Goal: Transaction & Acquisition: Purchase product/service

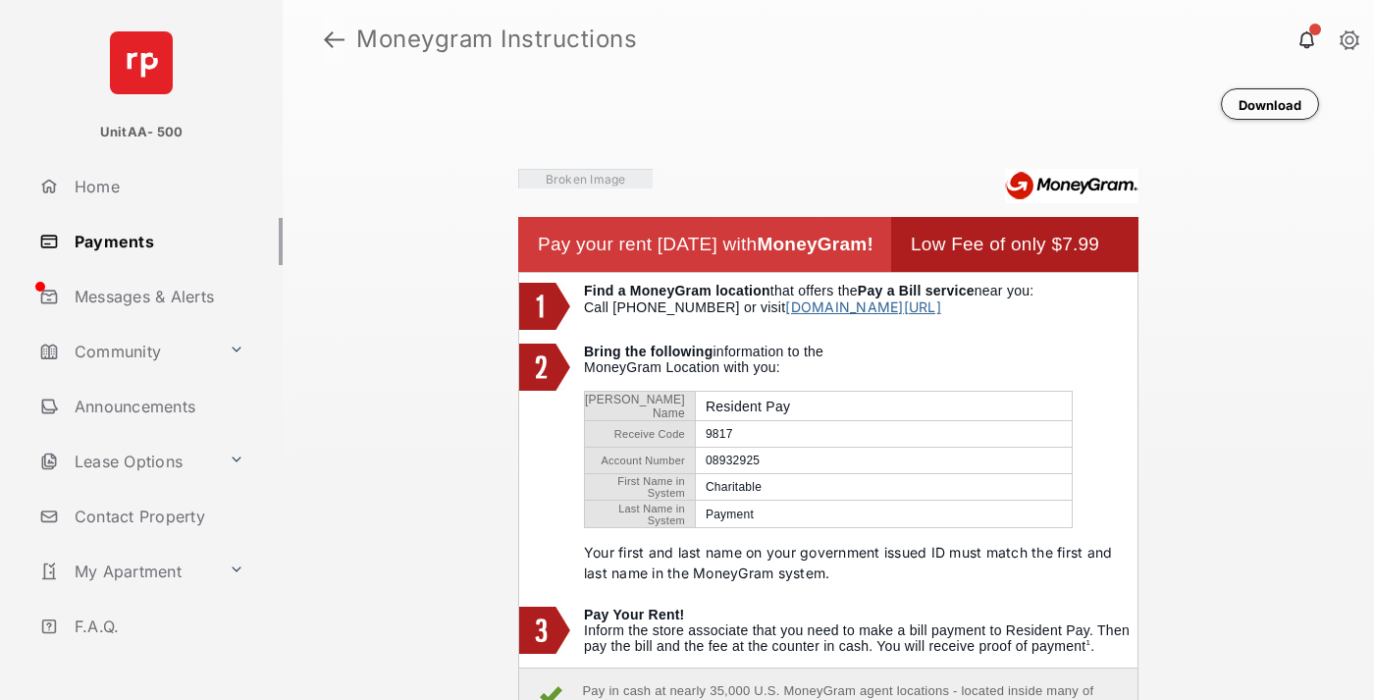
click at [334, 39] on link at bounding box center [334, 39] width 21 height 47
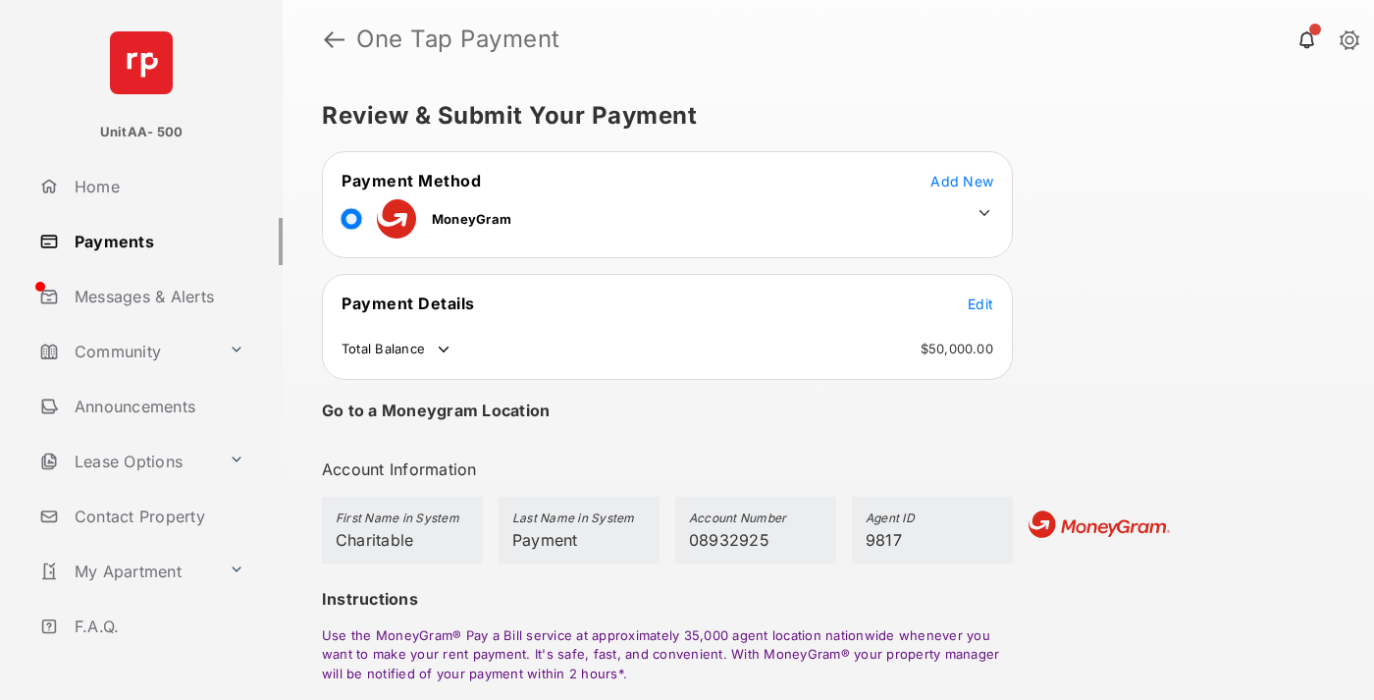
click at [980, 303] on span "Edit" at bounding box center [980, 303] width 26 height 17
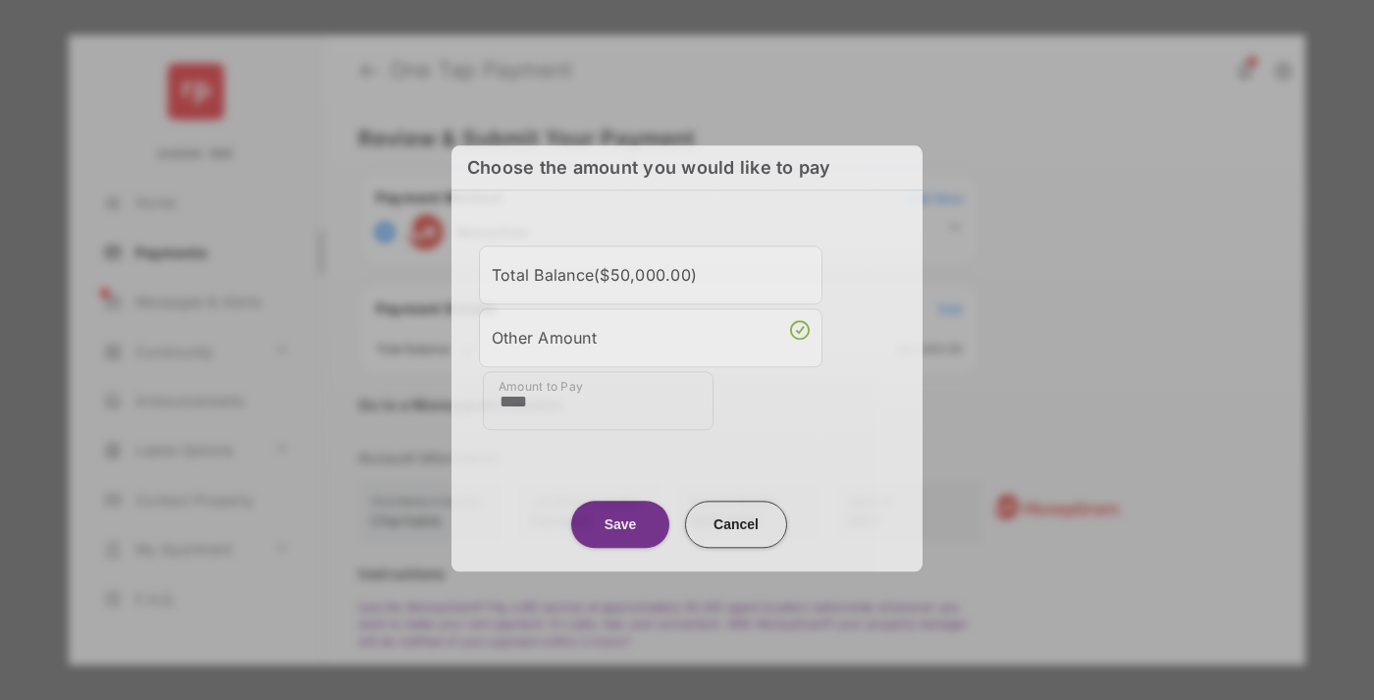
type input "****"
click at [620, 521] on button "Save" at bounding box center [620, 523] width 98 height 47
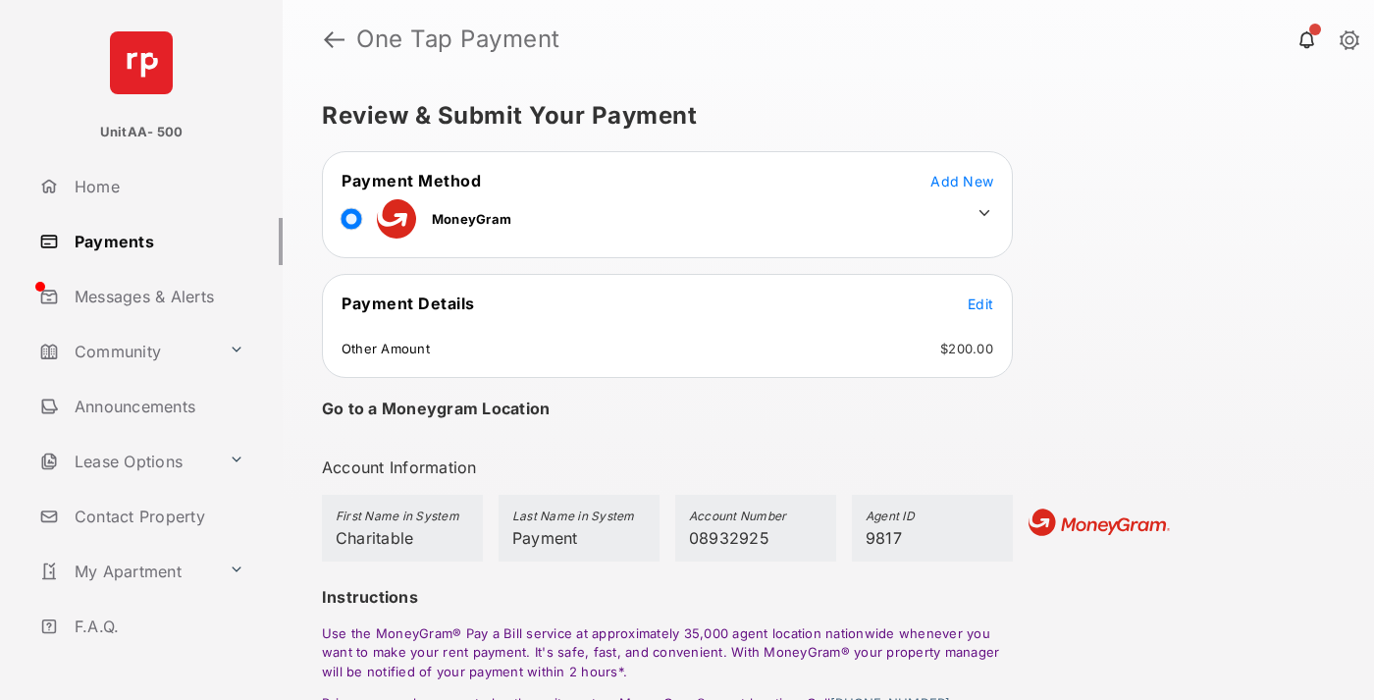
click at [984, 213] on icon at bounding box center [984, 213] width 18 height 18
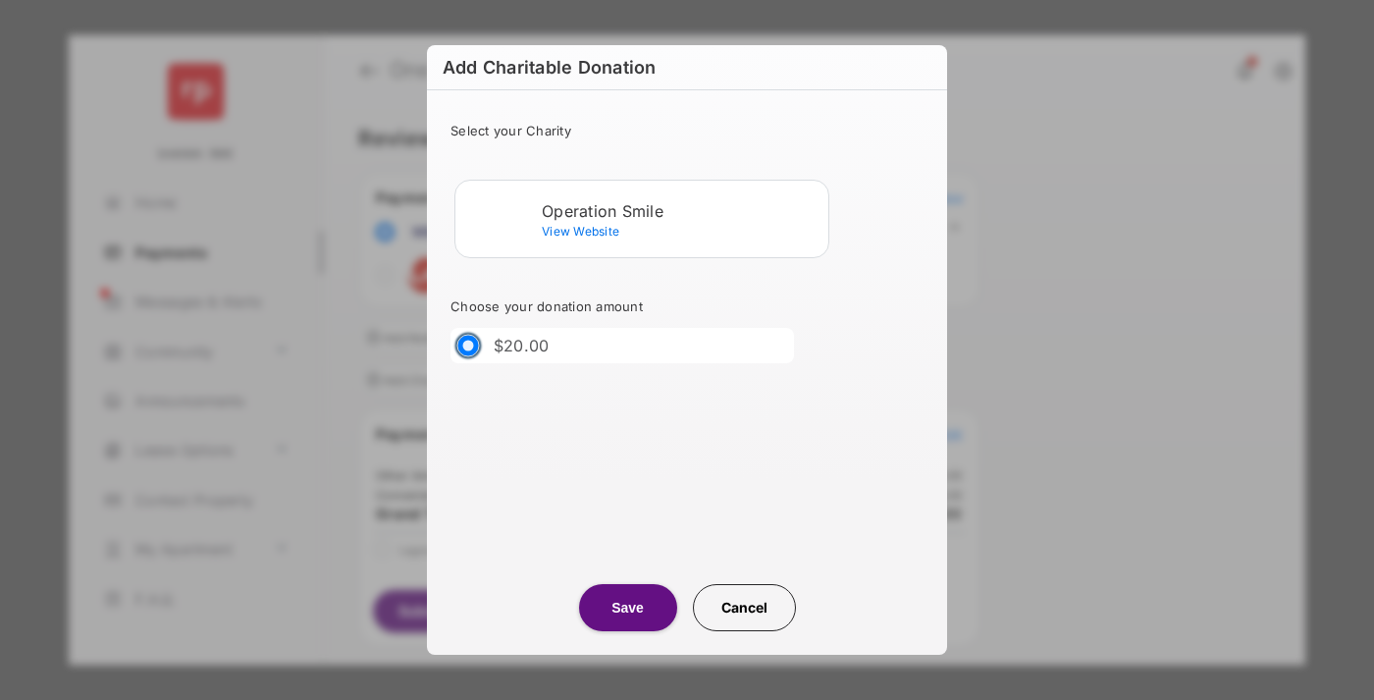
click at [681, 210] on div "Operation Smile" at bounding box center [681, 211] width 279 height 18
click at [627, 607] on button "Save" at bounding box center [628, 607] width 98 height 47
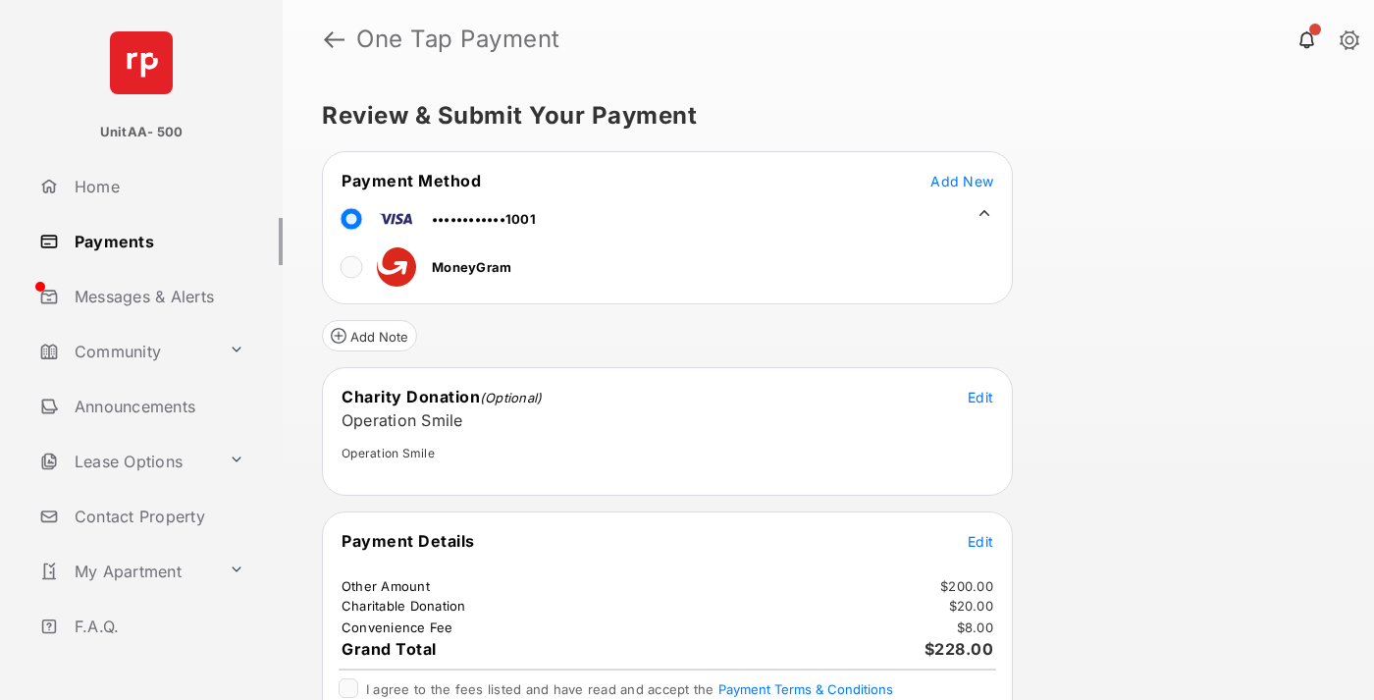
click at [980, 541] on span "Edit" at bounding box center [980, 541] width 26 height 17
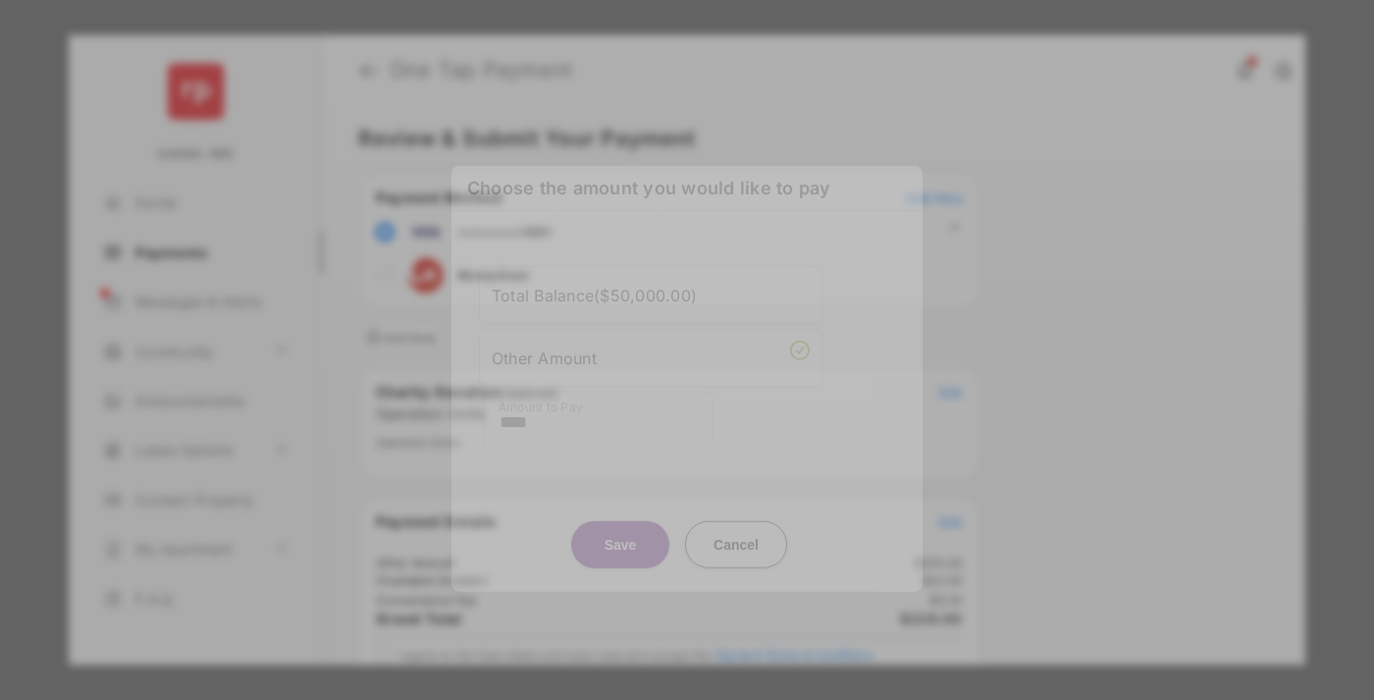
click at [620, 544] on button "Save" at bounding box center [620, 543] width 98 height 47
